Goal: Task Accomplishment & Management: Complete application form

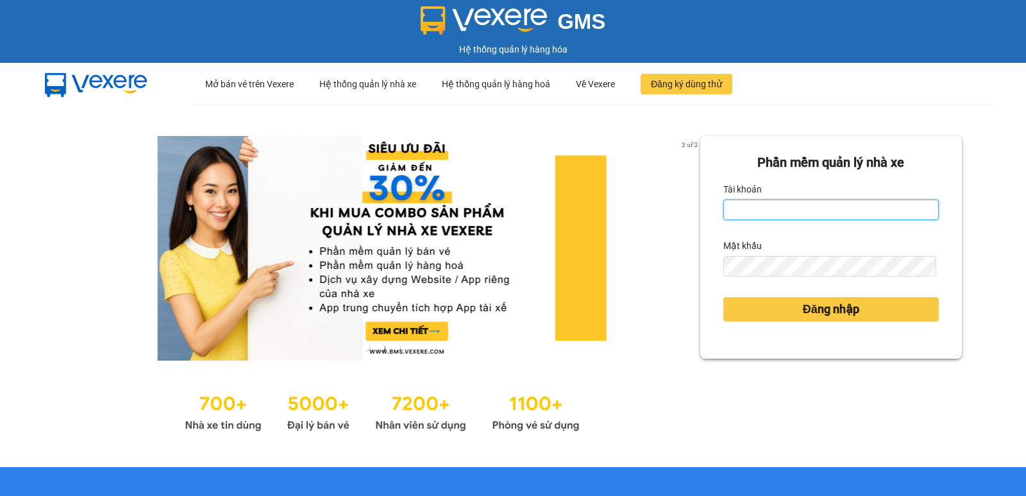
drag, startPoint x: 739, startPoint y: 205, endPoint x: 753, endPoint y: 232, distance: 31.0
click at [739, 205] on input "Tài khoản" at bounding box center [830, 209] width 215 height 21
type input "[PERSON_NAME].[PERSON_NAME]"
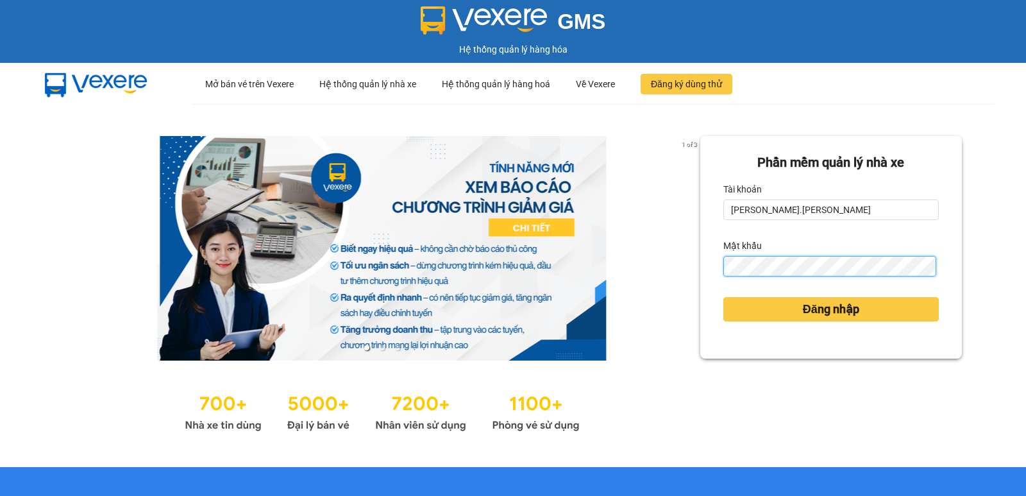
click at [723, 297] on button "Đăng nhập" at bounding box center [830, 309] width 215 height 24
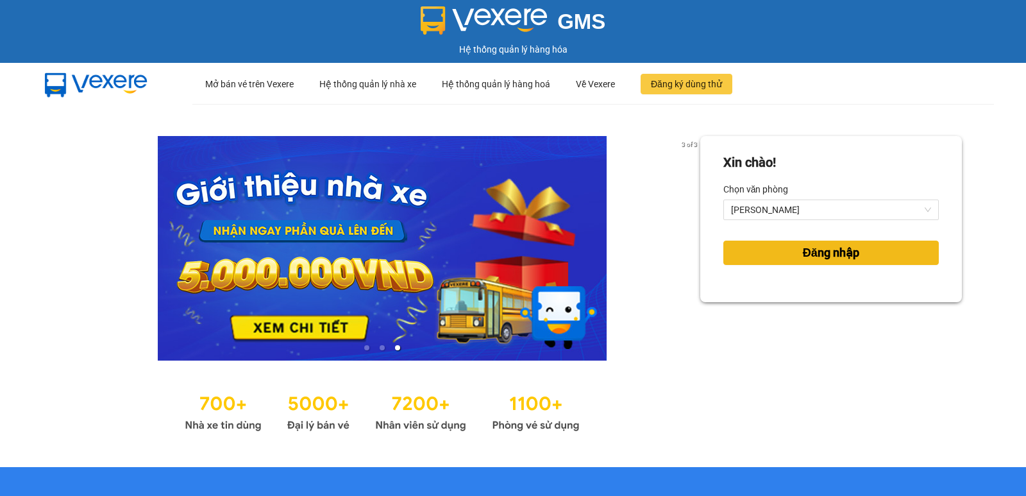
click at [848, 251] on span "Đăng nhập" at bounding box center [831, 253] width 56 height 18
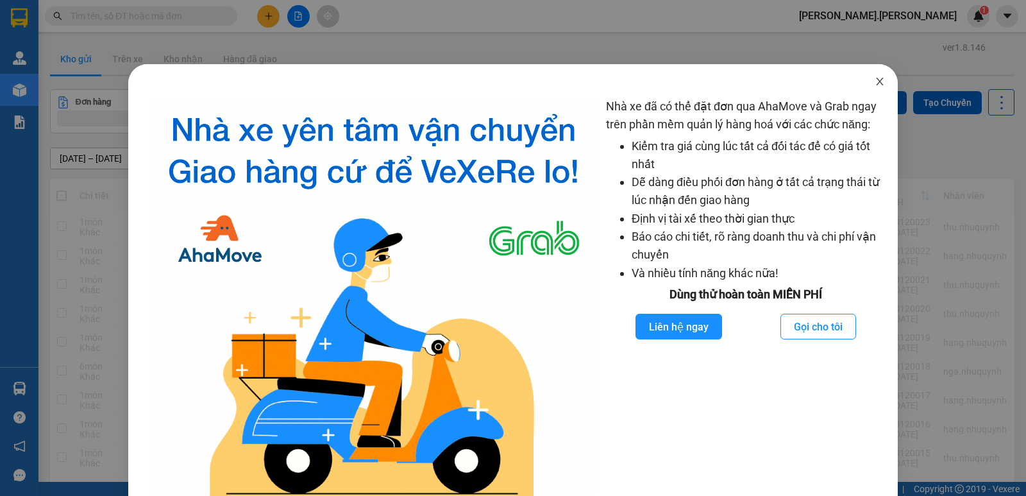
click at [874, 80] on icon "close" at bounding box center [879, 81] width 10 height 10
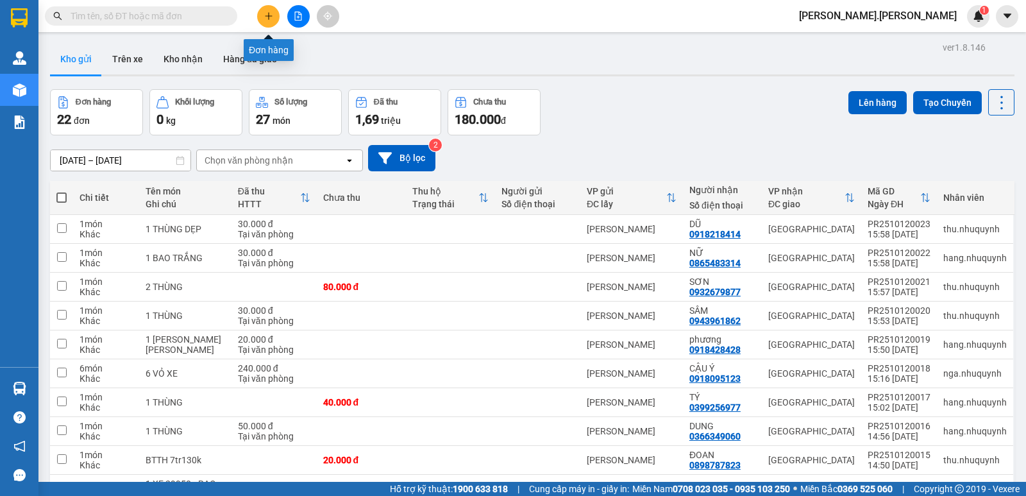
click at [273, 21] on button at bounding box center [268, 16] width 22 height 22
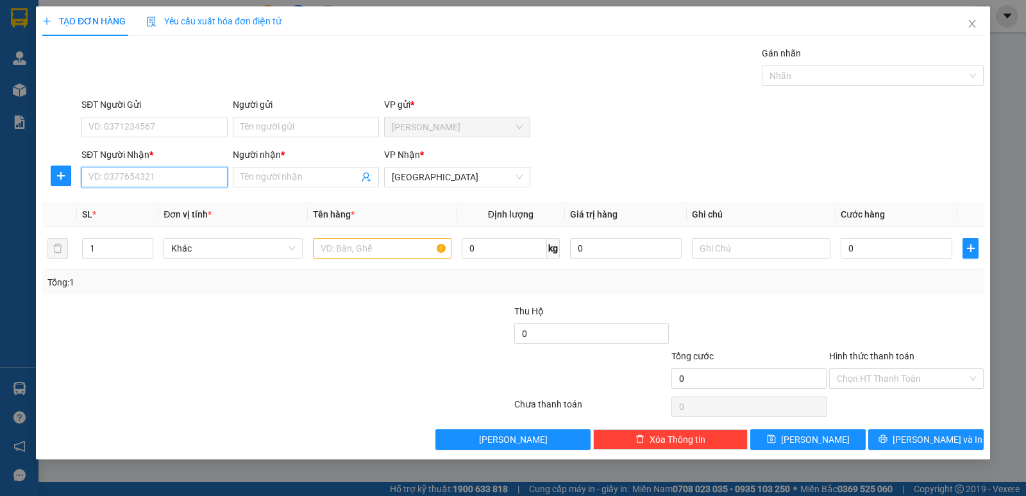
click at [148, 172] on input "SĐT Người Nhận *" at bounding box center [154, 177] width 146 height 21
type input "0799094234"
click at [173, 205] on div "0799094234 - phát" at bounding box center [154, 203] width 131 height 14
type input "phát"
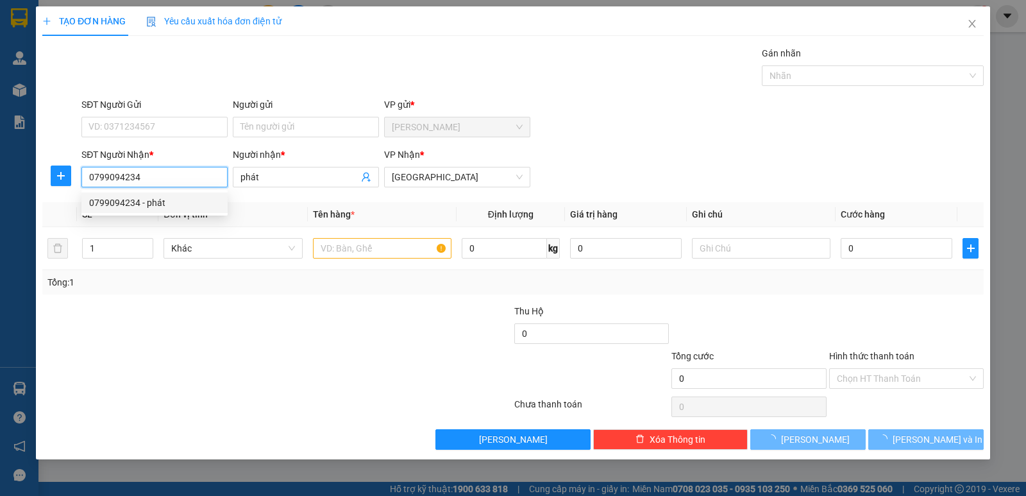
type input "20.000"
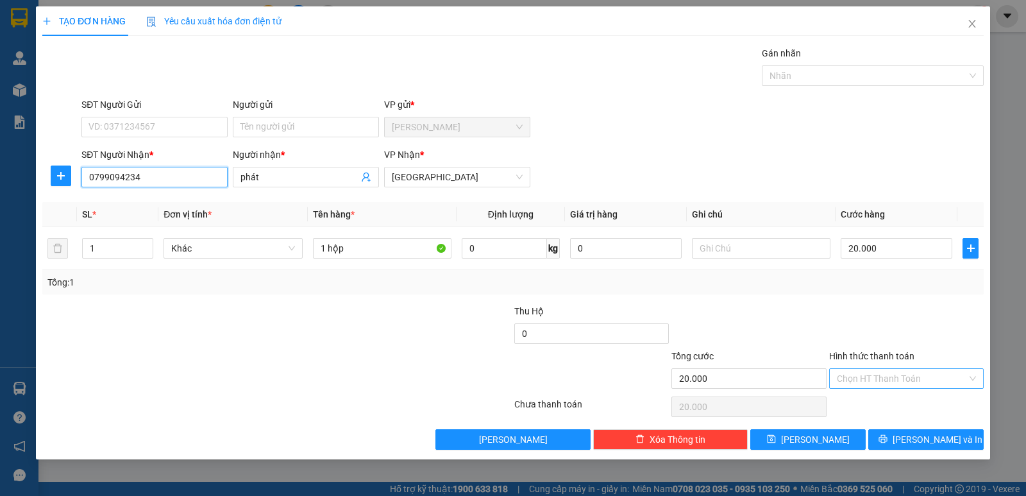
type input "0799094234"
click at [894, 381] on input "Hình thức thanh toán" at bounding box center [902, 378] width 130 height 19
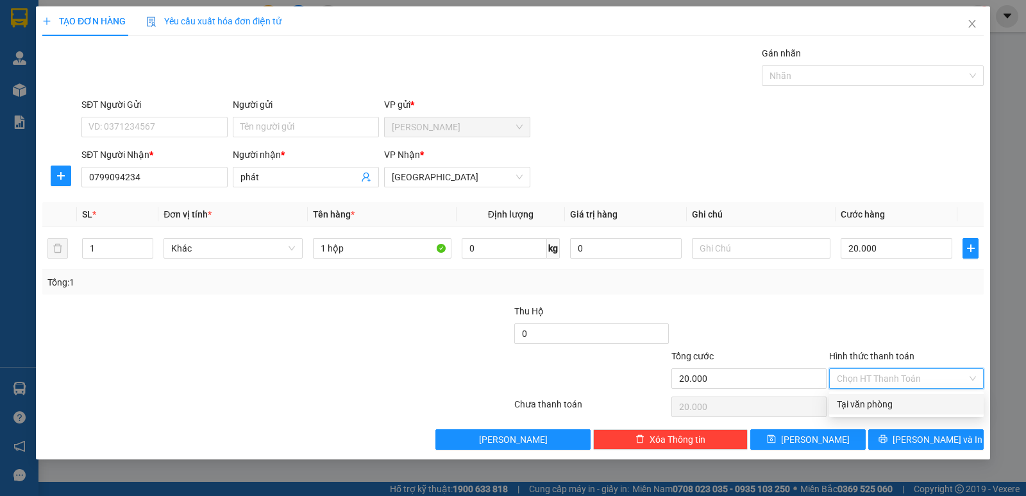
click at [898, 399] on div "Tại văn phòng" at bounding box center [906, 404] width 139 height 14
type input "0"
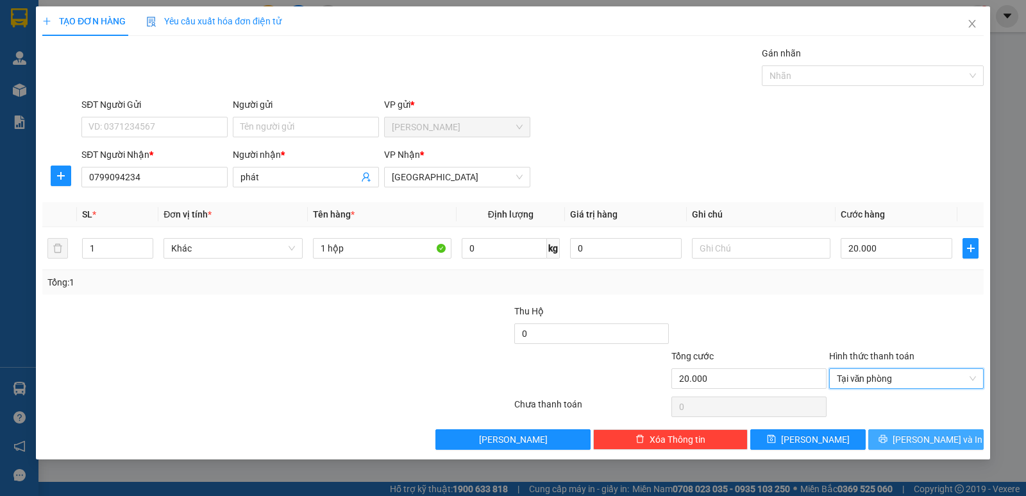
click at [919, 445] on span "[PERSON_NAME] và In" at bounding box center [937, 439] width 90 height 14
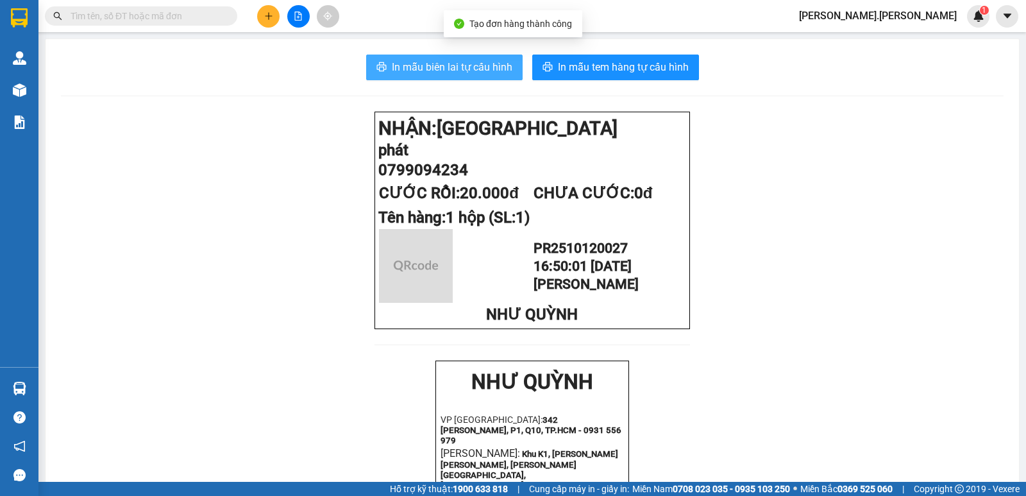
click at [434, 74] on span "In mẫu biên lai tự cấu hình" at bounding box center [452, 67] width 121 height 16
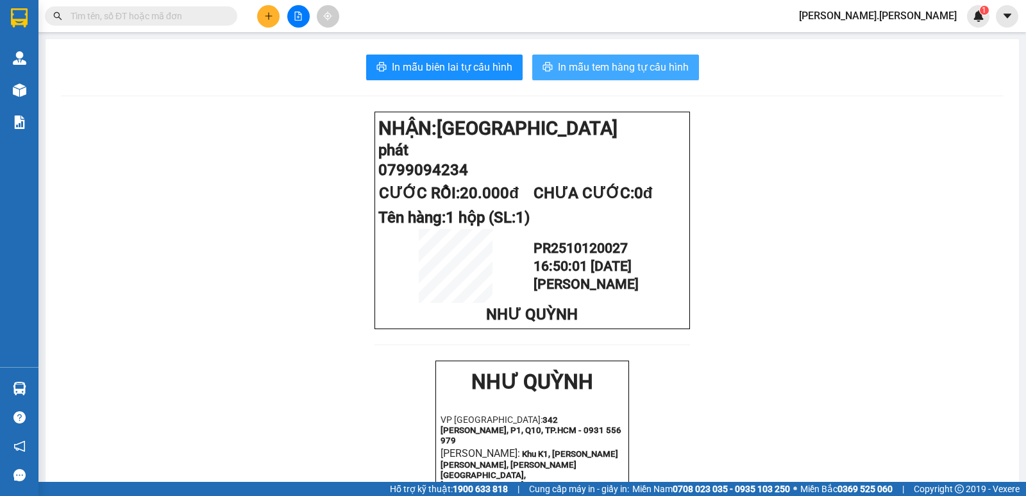
click at [649, 65] on span "In mẫu tem hàng tự cấu hình" at bounding box center [623, 67] width 131 height 16
click at [165, 11] on input "text" at bounding box center [146, 16] width 151 height 14
click at [144, 28] on div "Kết quả [PERSON_NAME] ( 0 ) Bộ lọc No Data [PERSON_NAME].[PERSON_NAME] 1" at bounding box center [513, 16] width 1026 height 32
click at [177, 21] on input "text" at bounding box center [146, 16] width 151 height 14
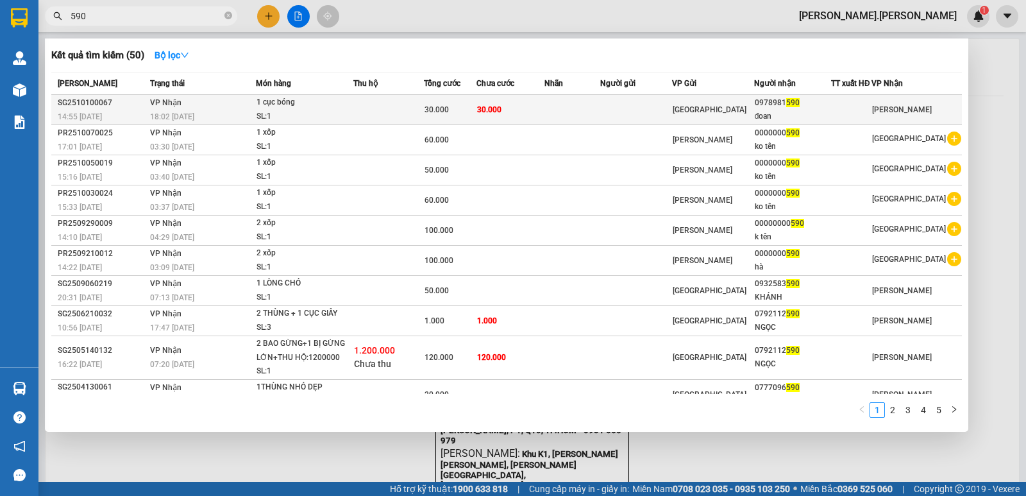
type input "590"
click at [346, 117] on div "SL: 1" at bounding box center [304, 117] width 96 height 14
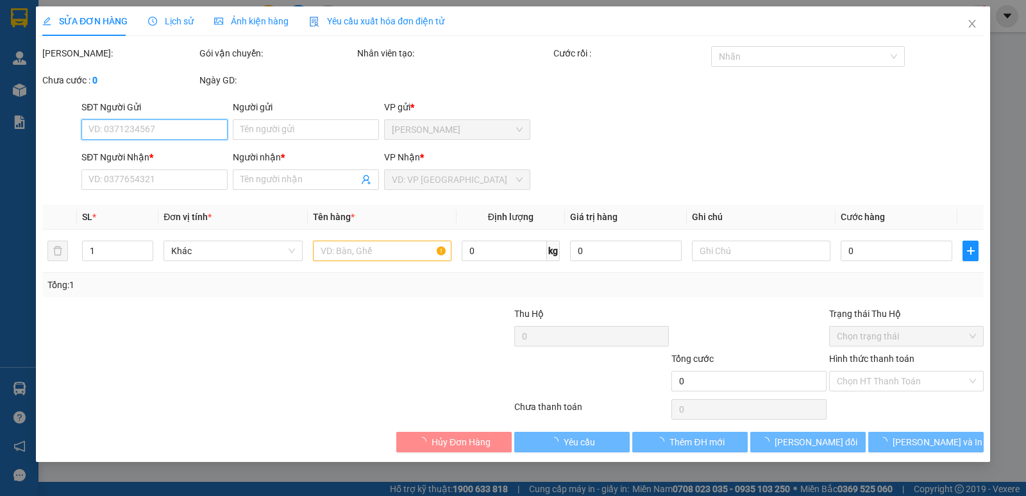
type input "0978981590"
type input "đoan"
type input "30.000"
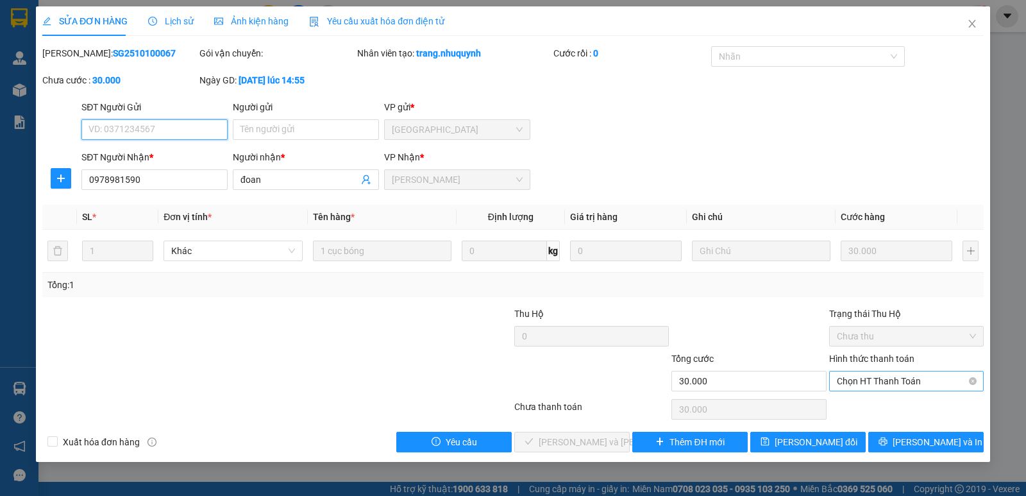
click at [882, 383] on span "Chọn HT Thanh Toán" at bounding box center [906, 380] width 139 height 19
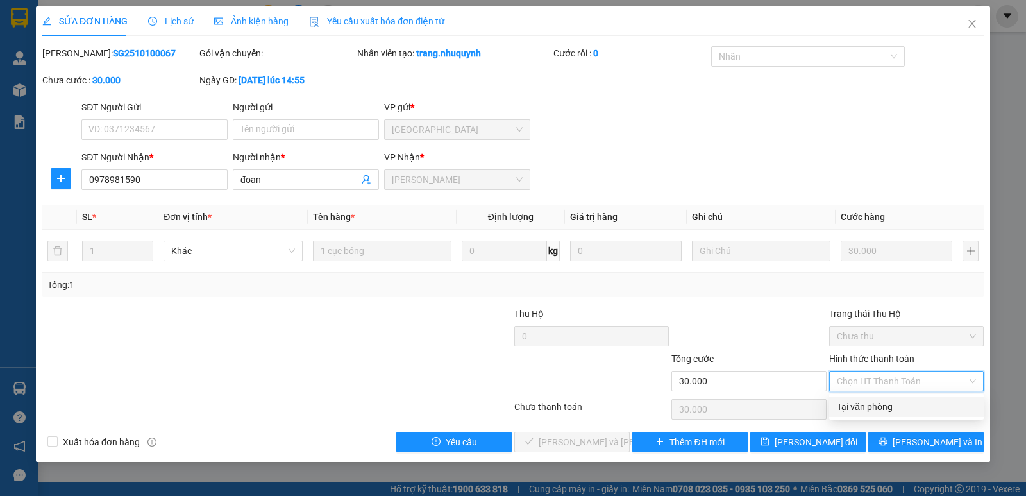
click at [879, 408] on div "Tại văn phòng" at bounding box center [906, 406] width 139 height 14
type input "0"
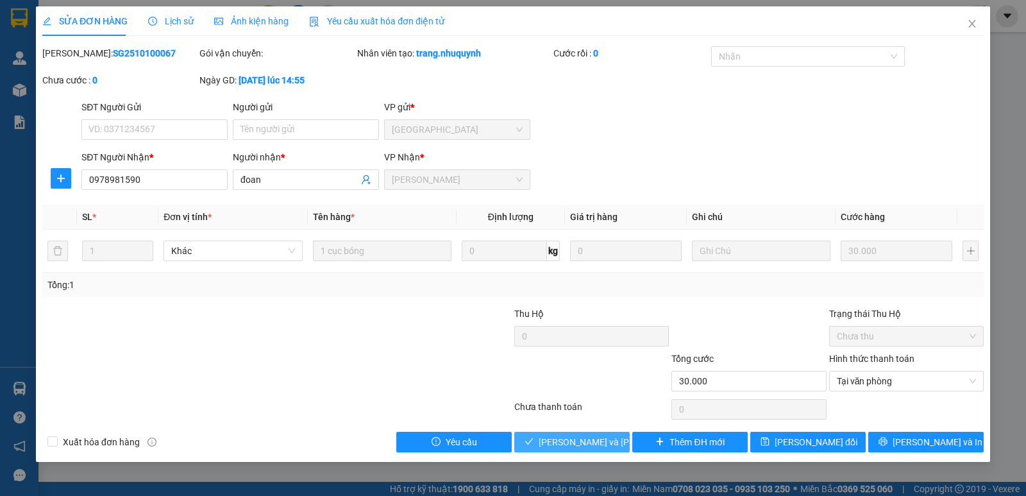
drag, startPoint x: 592, startPoint y: 439, endPoint x: 605, endPoint y: 415, distance: 26.7
click at [591, 439] on span "[PERSON_NAME] và [PERSON_NAME] hàng" at bounding box center [625, 442] width 173 height 14
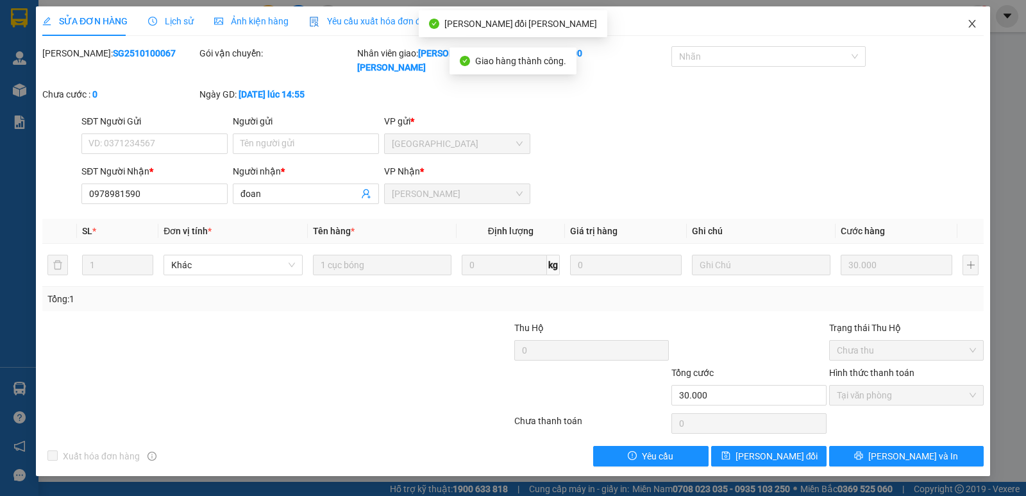
click at [978, 24] on span "Close" at bounding box center [972, 24] width 36 height 36
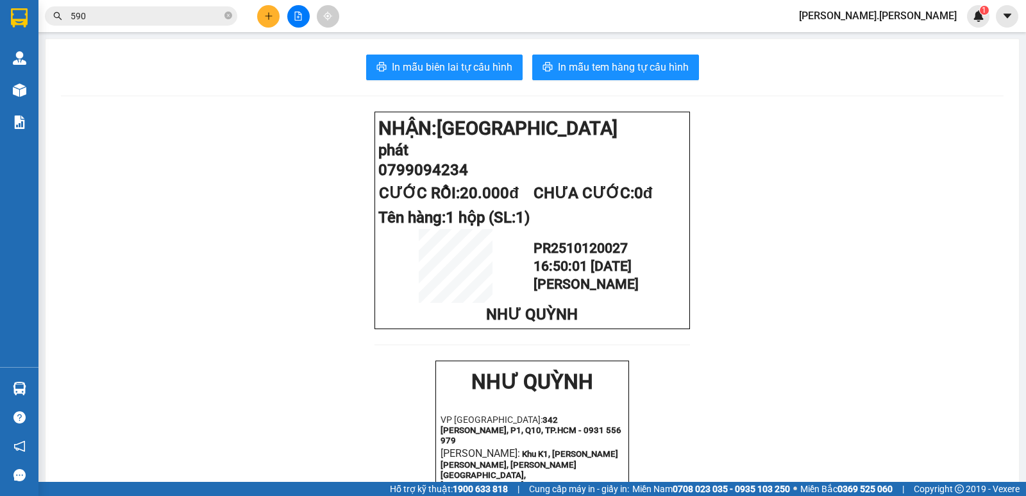
click at [278, 14] on button at bounding box center [268, 16] width 22 height 22
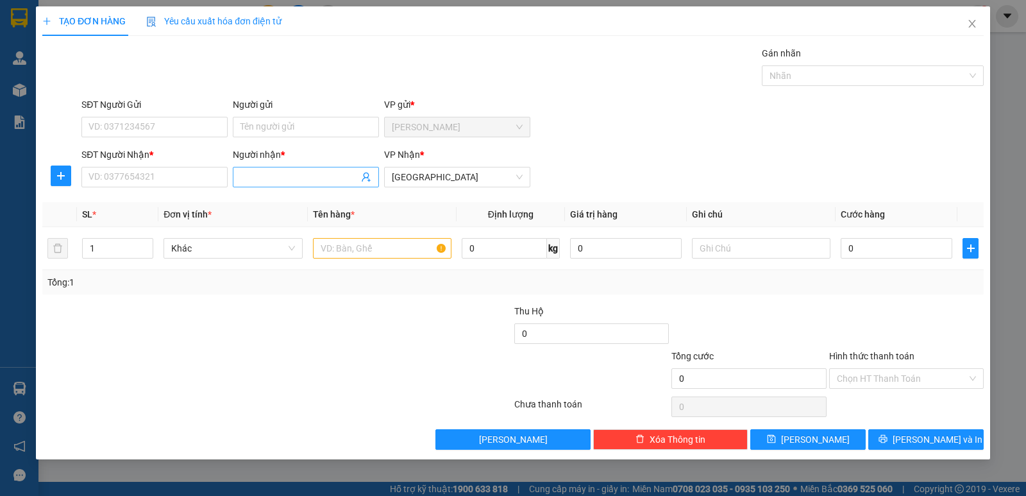
click at [276, 178] on input "Người nhận *" at bounding box center [299, 177] width 118 height 14
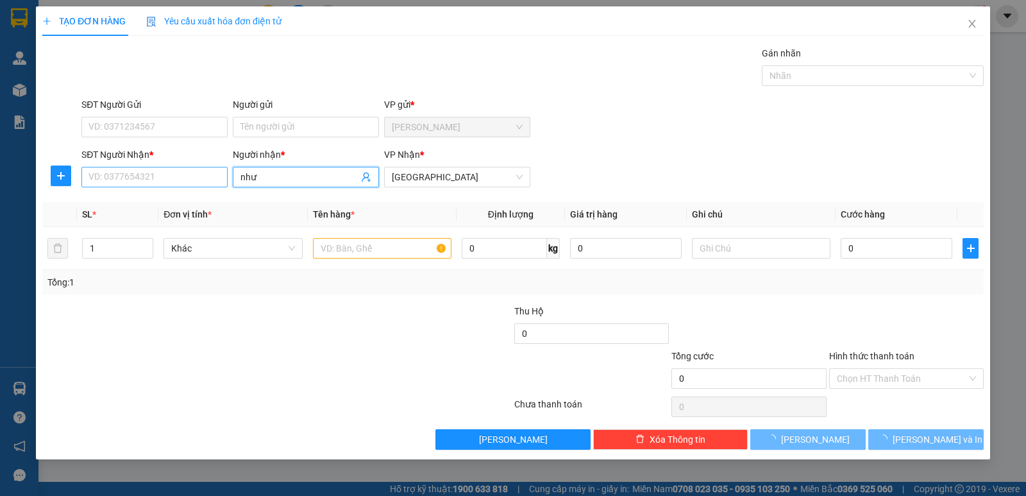
type input "như"
click at [183, 174] on input "SĐT Người Nhận *" at bounding box center [154, 177] width 146 height 21
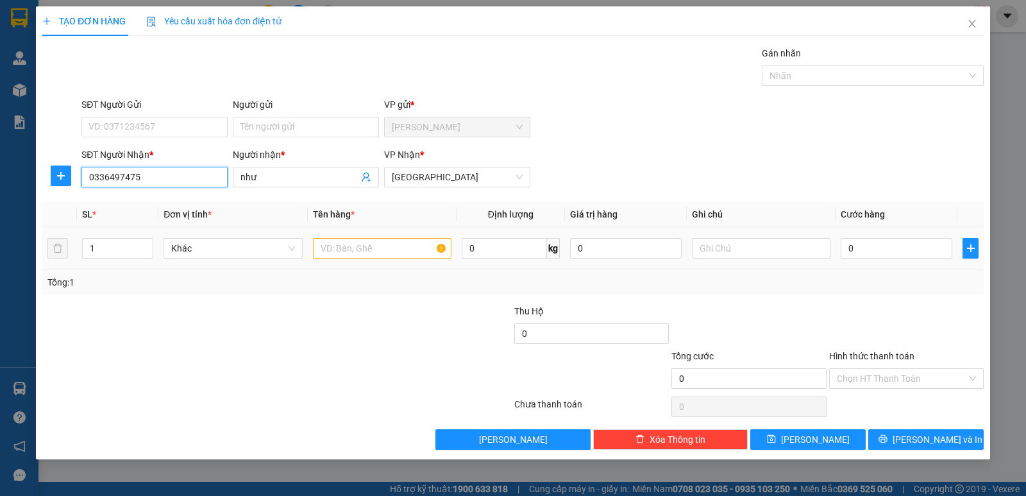
type input "0336497475"
click at [352, 251] on input "text" at bounding box center [382, 248] width 138 height 21
type input "1 cục đen"
click at [897, 249] on input "0" at bounding box center [896, 248] width 112 height 21
type input "3"
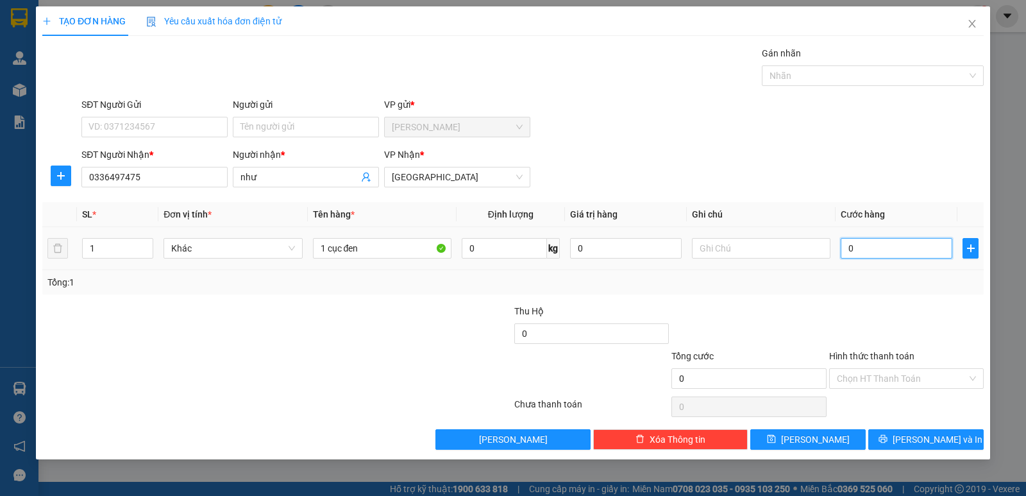
type input "3"
type input "30"
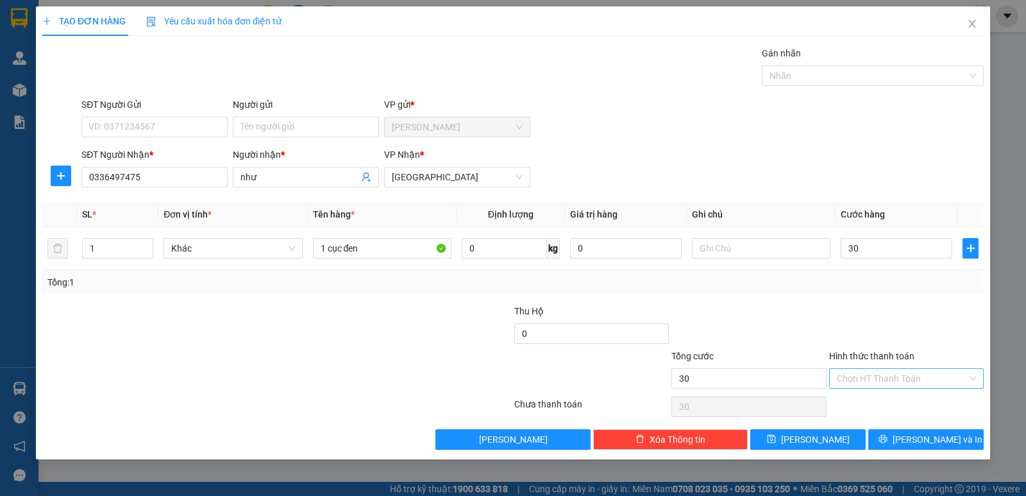
type input "30.000"
click at [874, 376] on input "Hình thức thanh toán" at bounding box center [902, 378] width 130 height 19
click at [878, 398] on div "Tại văn phòng" at bounding box center [906, 404] width 139 height 14
type input "0"
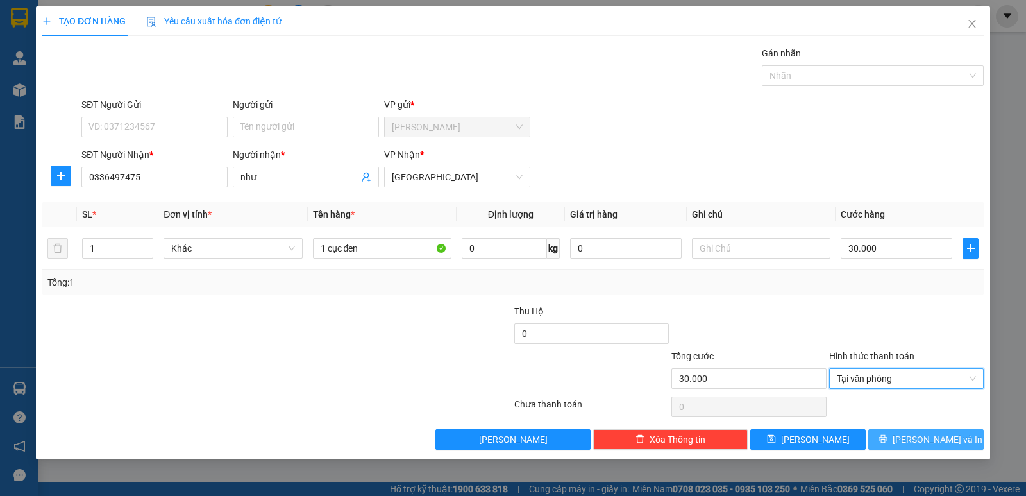
drag, startPoint x: 919, startPoint y: 436, endPoint x: 857, endPoint y: 413, distance: 66.3
click at [919, 434] on span "[PERSON_NAME] và In" at bounding box center [937, 439] width 90 height 14
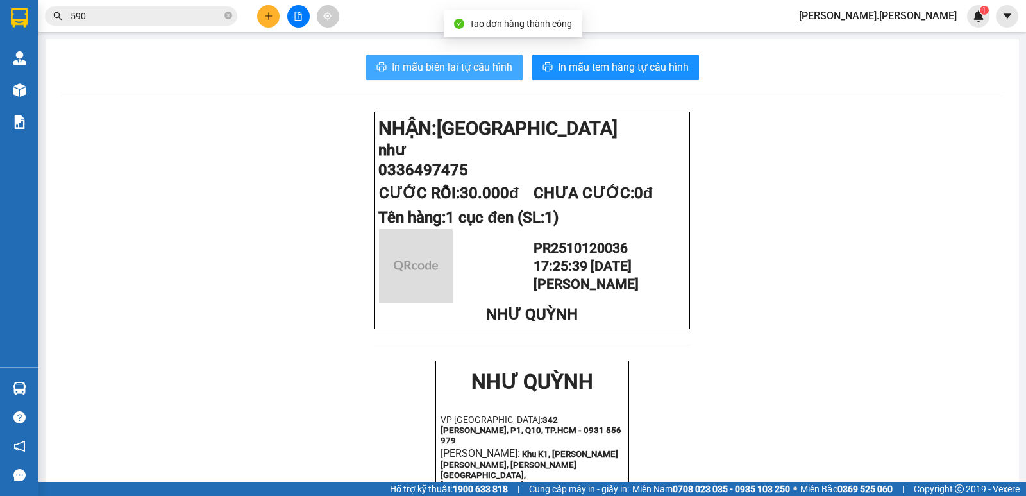
click at [479, 67] on span "In mẫu biên lai tự cấu hình" at bounding box center [452, 67] width 121 height 16
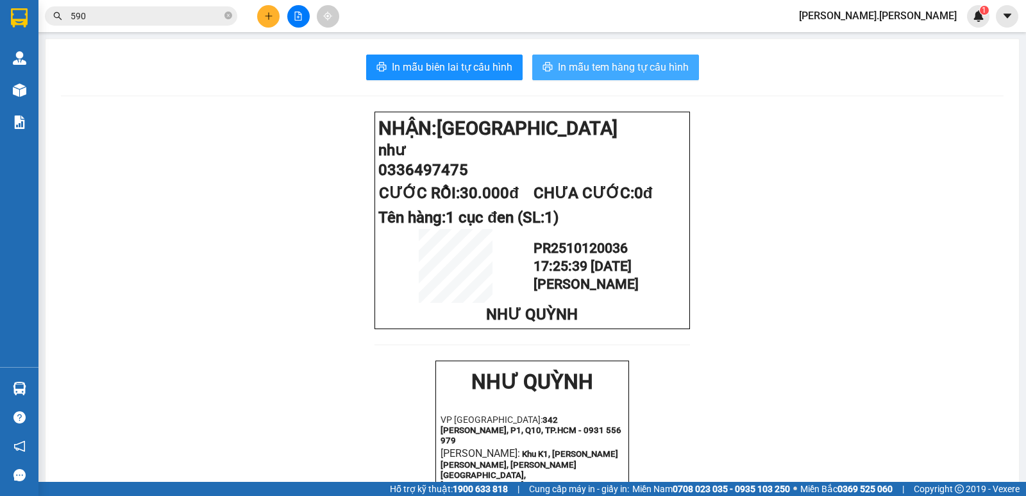
click at [648, 56] on button "In mẫu tem hàng tự cấu hình" at bounding box center [615, 67] width 167 height 26
click at [264, 20] on icon "plus" at bounding box center [268, 16] width 9 height 9
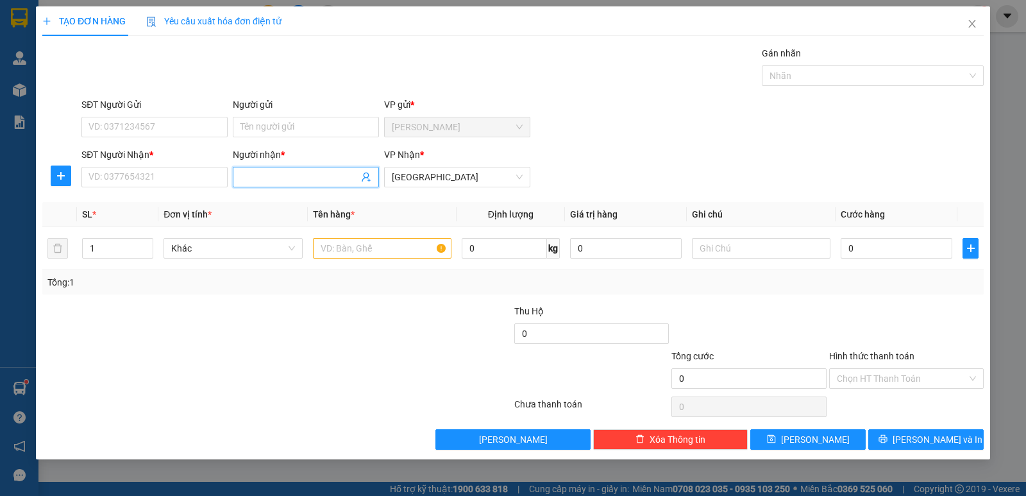
click at [272, 177] on input "Người nhận *" at bounding box center [299, 177] width 118 height 14
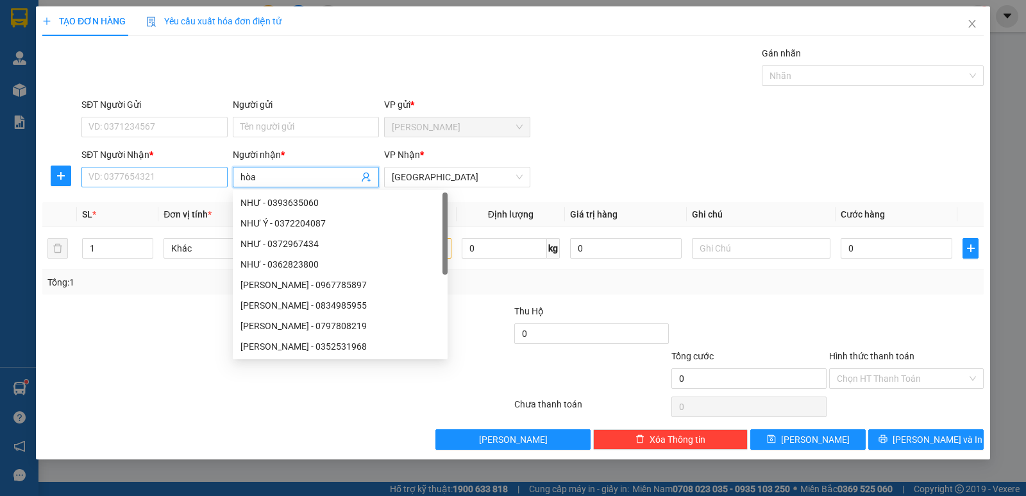
type input "hòa"
click at [177, 178] on input "SĐT Người Nhận *" at bounding box center [154, 177] width 146 height 21
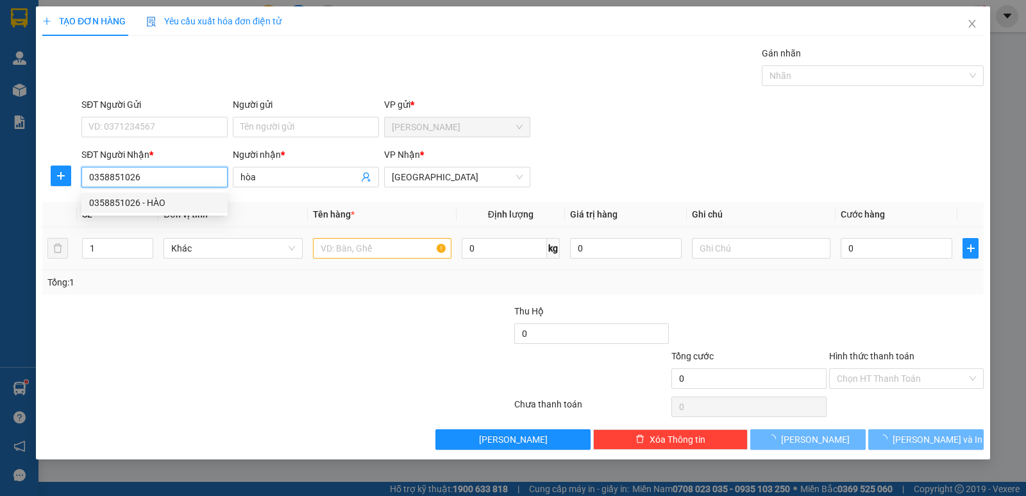
type input "0358851026"
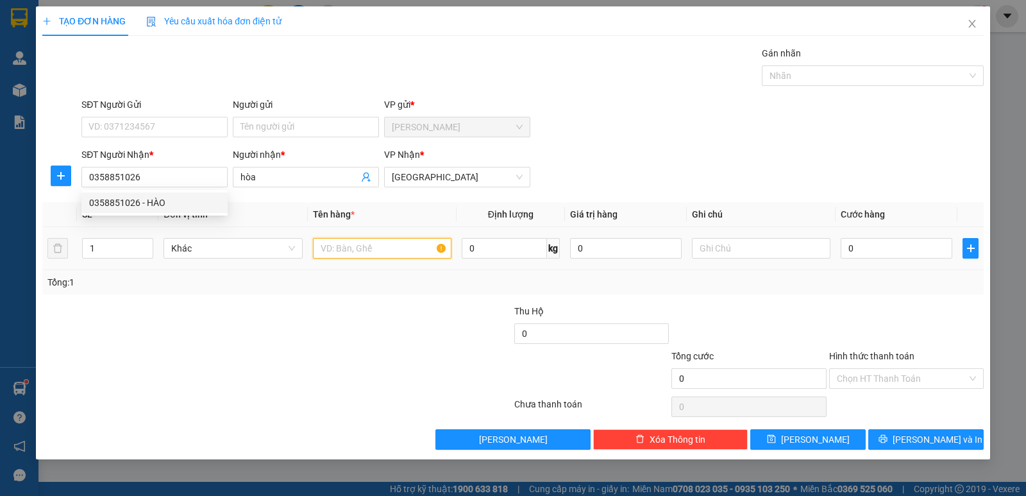
click at [360, 254] on input "text" at bounding box center [382, 248] width 138 height 21
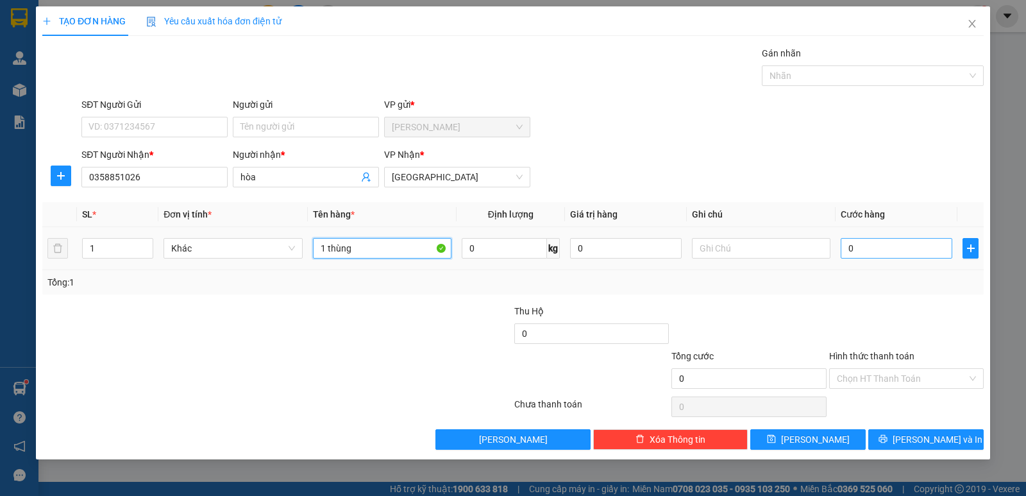
type input "1 thùng"
click at [878, 253] on input "0" at bounding box center [896, 248] width 112 height 21
type input "3"
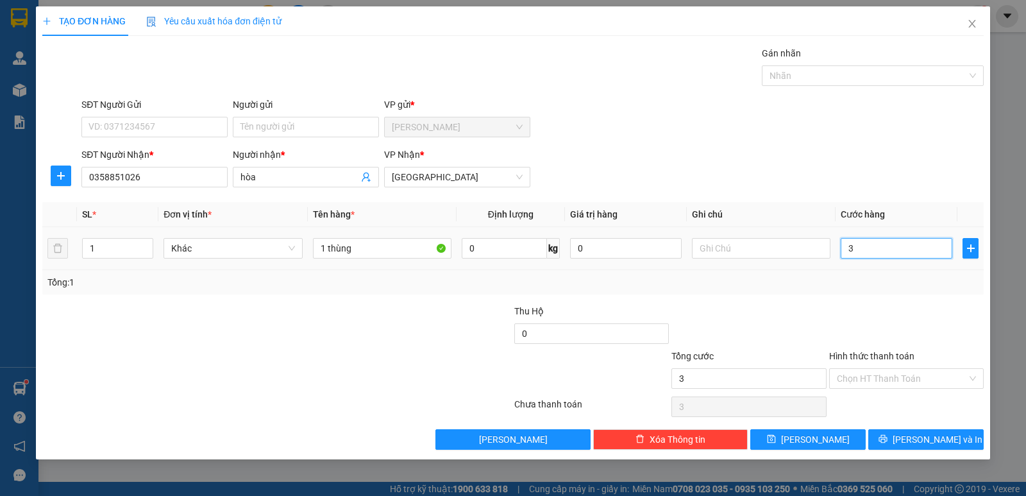
type input "30"
type input "30.000"
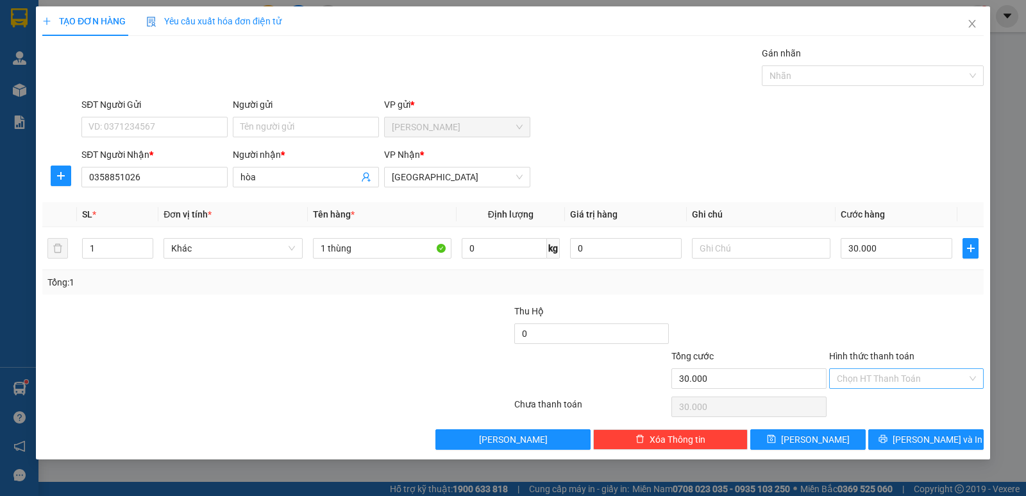
click at [885, 381] on input "Hình thức thanh toán" at bounding box center [902, 378] width 130 height 19
click at [885, 405] on div "Tại văn phòng" at bounding box center [906, 404] width 139 height 14
type input "0"
click at [913, 435] on button "[PERSON_NAME] và In" at bounding box center [925, 439] width 115 height 21
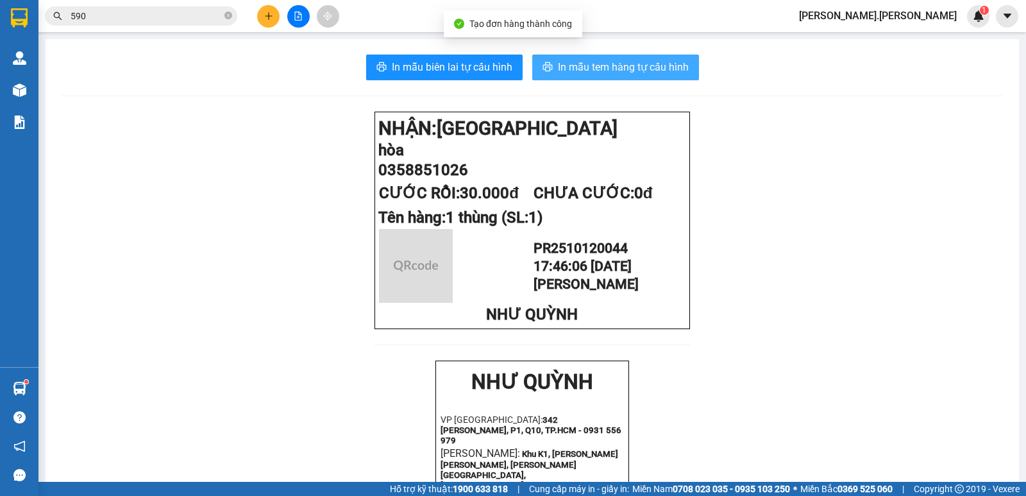
click at [621, 69] on span "In mẫu tem hàng tự cấu hình" at bounding box center [623, 67] width 131 height 16
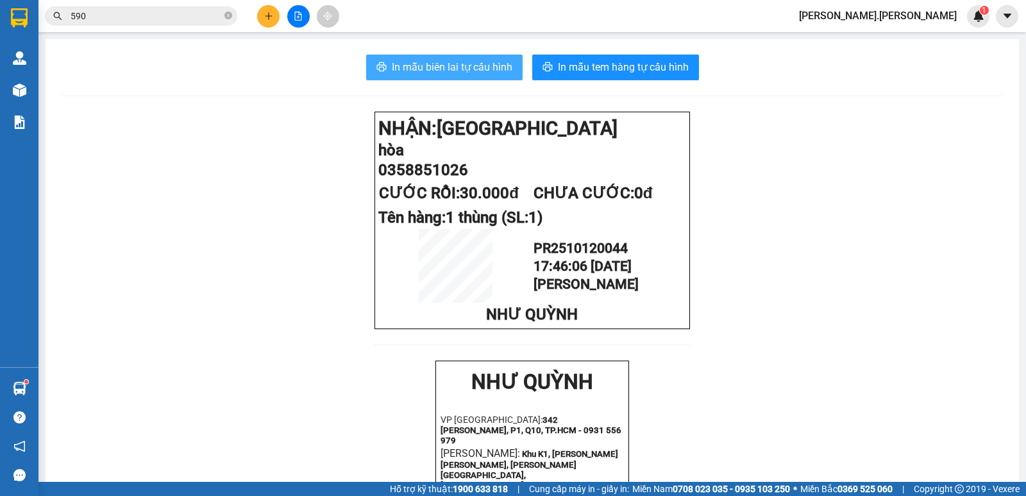
click at [470, 69] on span "In mẫu biên lai tự cấu hình" at bounding box center [452, 67] width 121 height 16
